Goal: Check status: Check status

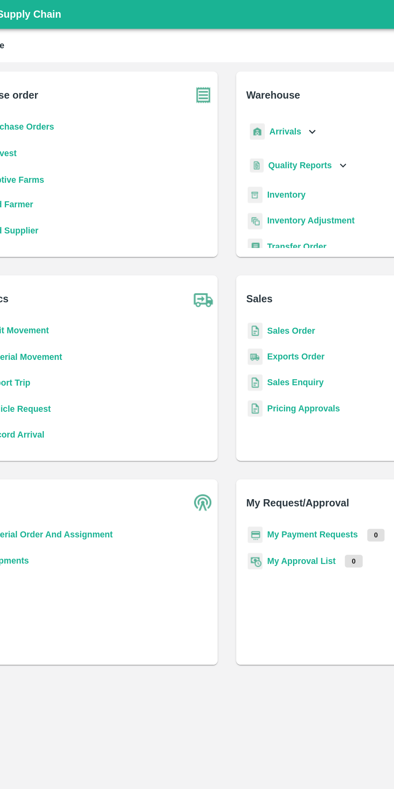
click at [266, 373] on b "My Payment Requests" at bounding box center [257, 373] width 64 height 6
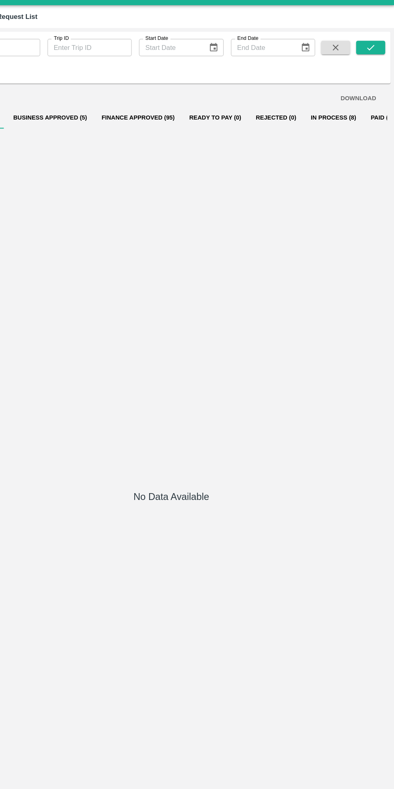
click at [314, 120] on button "In Process (8)" at bounding box center [340, 119] width 53 height 19
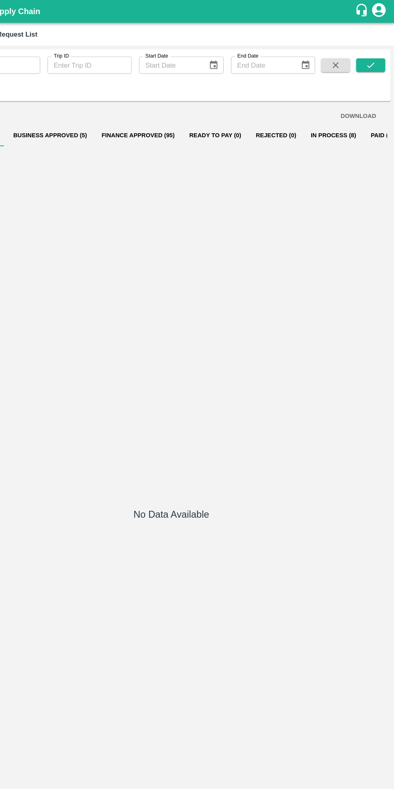
click at [315, 118] on button "In Process (8)" at bounding box center [340, 119] width 53 height 19
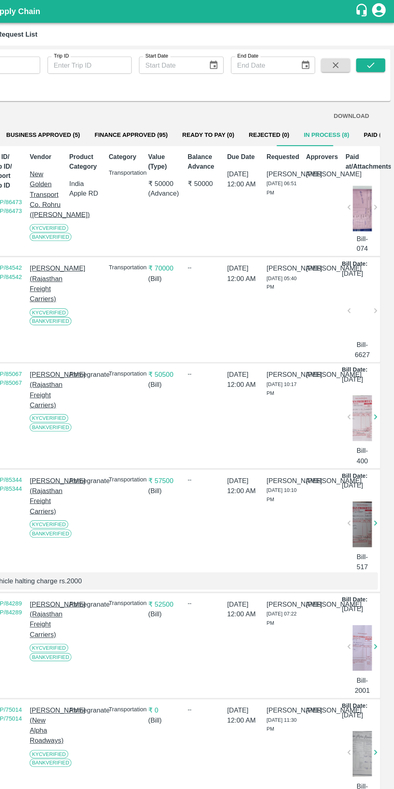
scroll to position [0, 6]
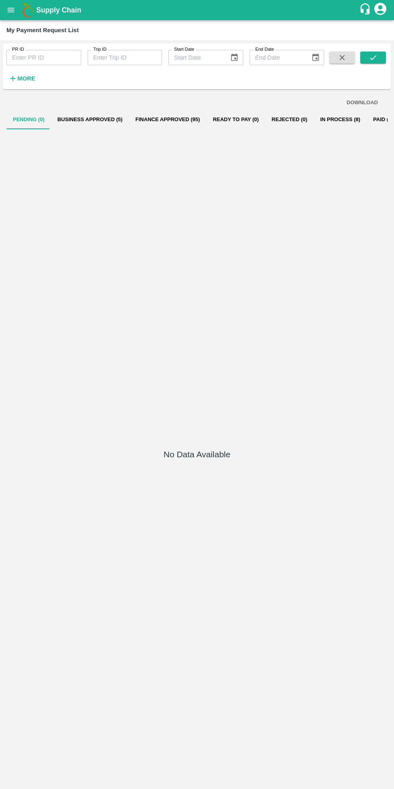
click at [325, 119] on button "In Process (8)" at bounding box center [340, 119] width 53 height 19
click at [323, 119] on button "In Process (8)" at bounding box center [340, 119] width 53 height 19
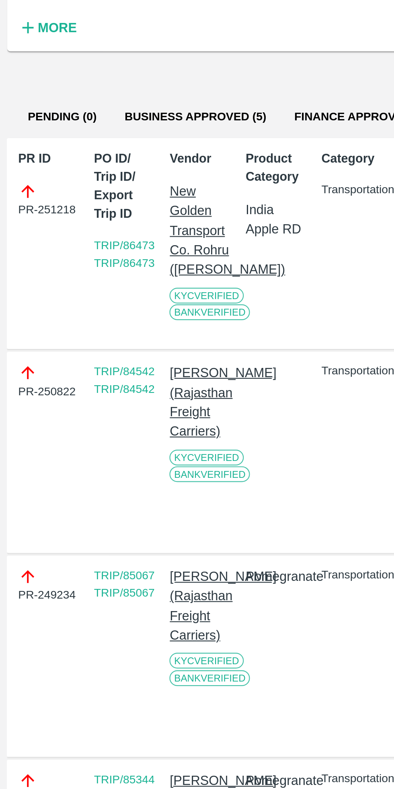
click at [88, 213] on span "Bank Verified" at bounding box center [96, 209] width 37 height 7
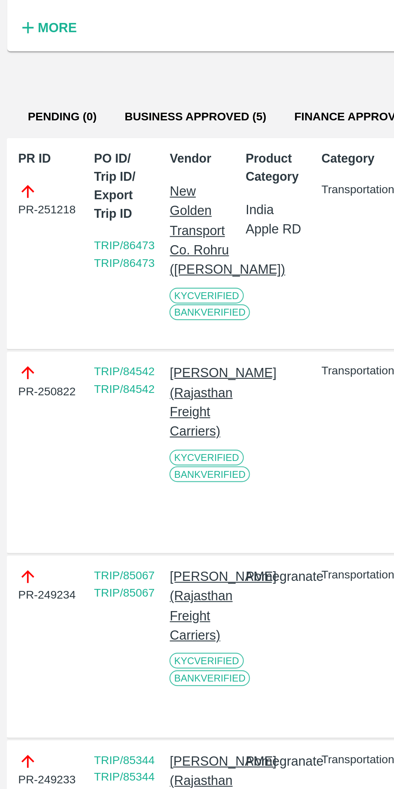
click at [92, 213] on div "Bank Verified" at bounding box center [92, 209] width 29 height 8
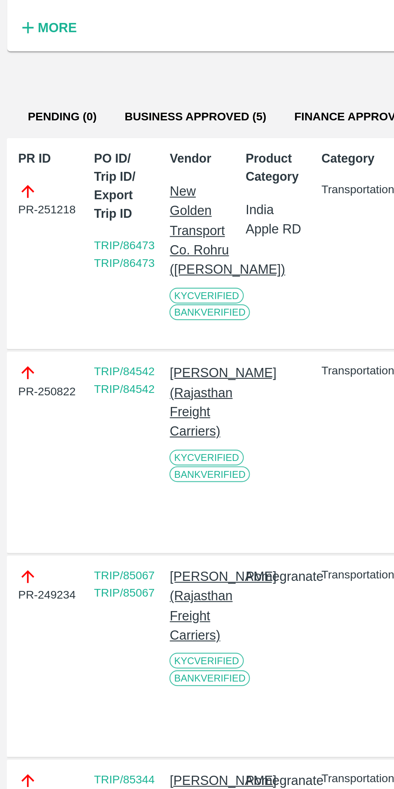
click at [90, 205] on span "KYC Verified" at bounding box center [95, 201] width 34 height 7
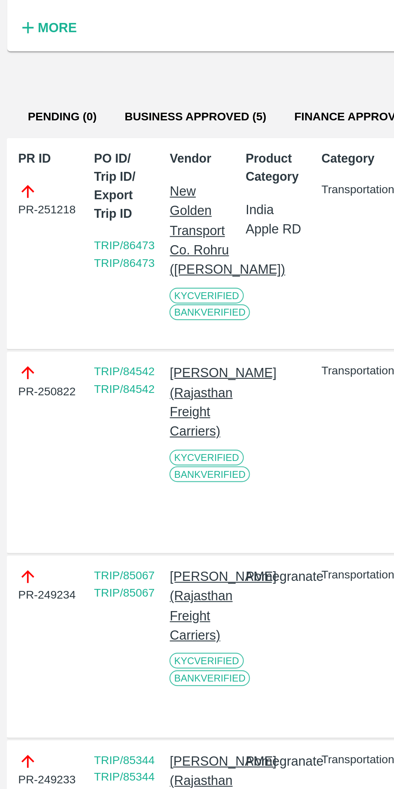
scroll to position [0, 6]
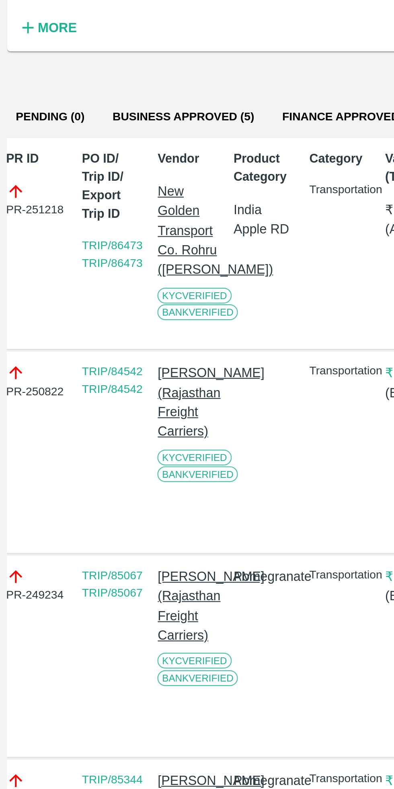
click at [82, 173] on p "New Golden Transport Co. Rohru ([PERSON_NAME])" at bounding box center [86, 171] width 29 height 45
